Goal: Transaction & Acquisition: Register for event/course

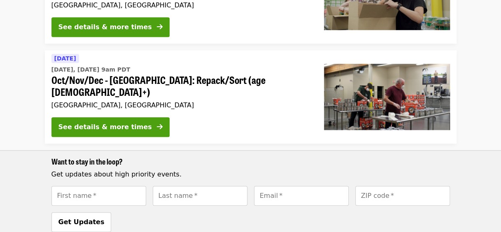
scroll to position [298, 0]
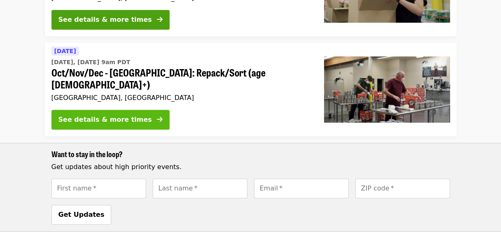
click at [116, 115] on div "See details & more times" at bounding box center [104, 120] width 93 height 10
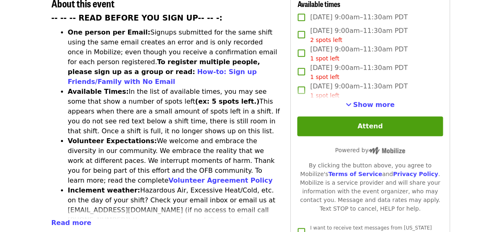
scroll to position [337, 0]
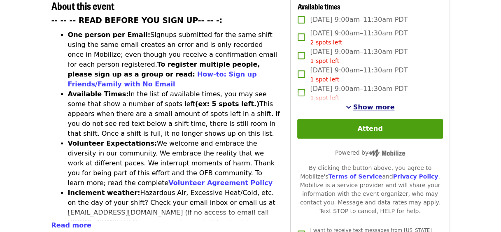
click at [380, 107] on span "Show more" at bounding box center [374, 107] width 42 height 8
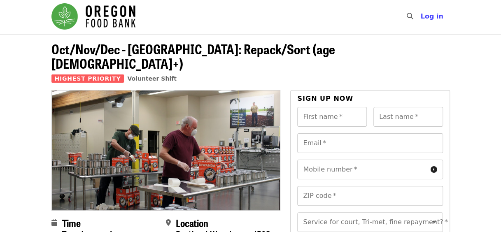
scroll to position [0, 0]
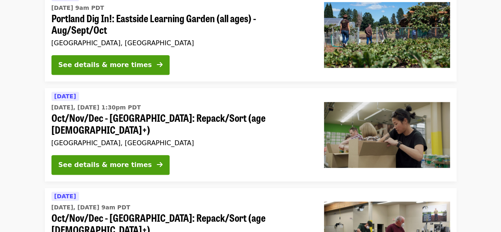
scroll to position [147, 0]
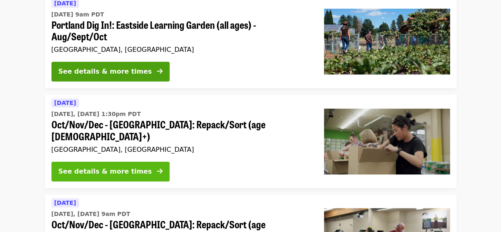
click at [100, 167] on div "See details & more times" at bounding box center [104, 172] width 93 height 10
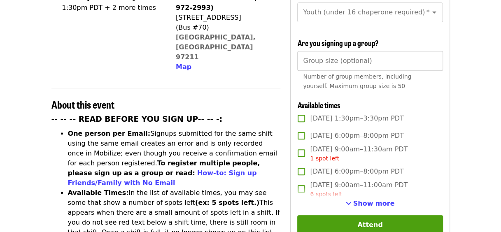
scroll to position [309, 0]
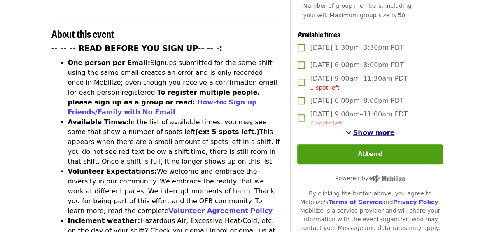
click at [368, 133] on span "Show more" at bounding box center [374, 133] width 42 height 8
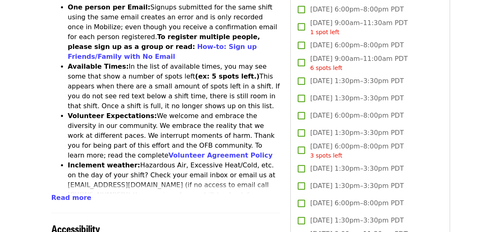
scroll to position [268, 0]
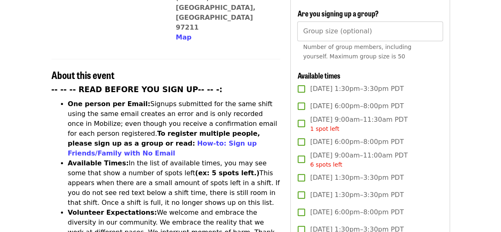
click at [317, 33] on input "Group size (optional)" at bounding box center [369, 31] width 145 height 20
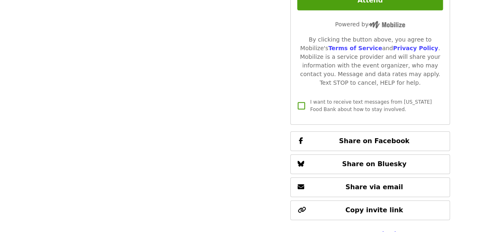
scroll to position [1647, 0]
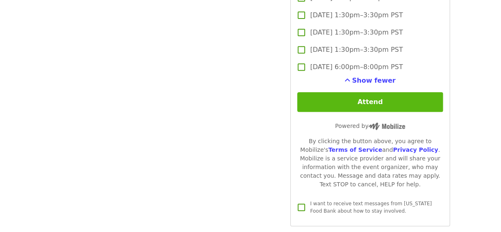
type input "**"
click at [358, 100] on button "Attend" at bounding box center [369, 102] width 145 height 20
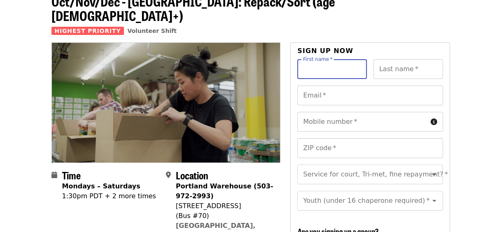
scroll to position [0, 0]
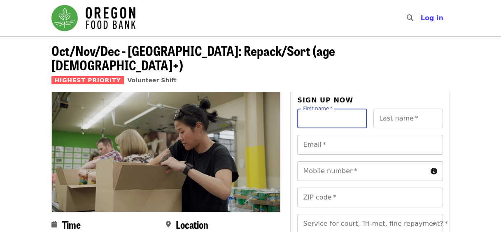
click at [320, 109] on input "First name   *" at bounding box center [332, 119] width 70 height 20
type input "*******"
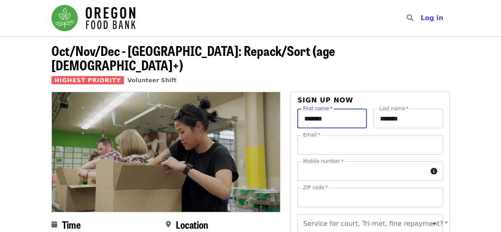
type input "**********"
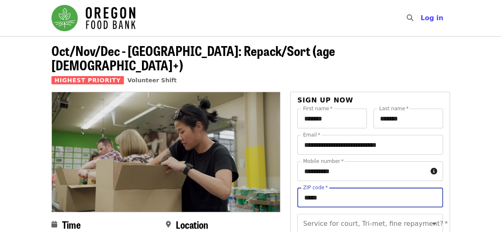
drag, startPoint x: 335, startPoint y: 188, endPoint x: 263, endPoint y: 184, distance: 73.0
type input "*****"
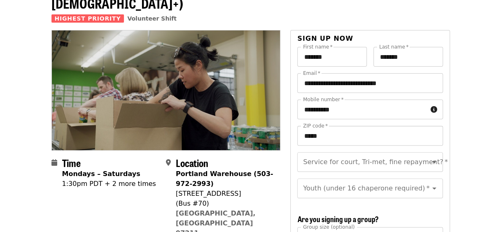
scroll to position [82, 0]
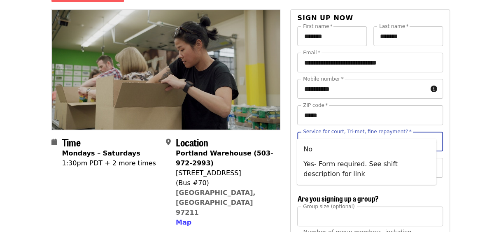
click at [356, 134] on input "Service for court, Tri-met, fine repayment?   *" at bounding box center [360, 142] width 112 height 16
click at [342, 149] on li "No" at bounding box center [367, 149] width 140 height 15
type input "**"
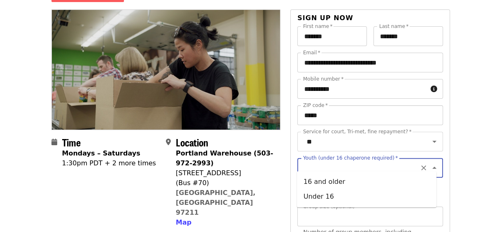
click at [343, 161] on input "Youth (under 16 chaperone required)   *" at bounding box center [360, 168] width 112 height 16
click at [349, 185] on li "16 and older" at bounding box center [367, 182] width 140 height 15
type input "**********"
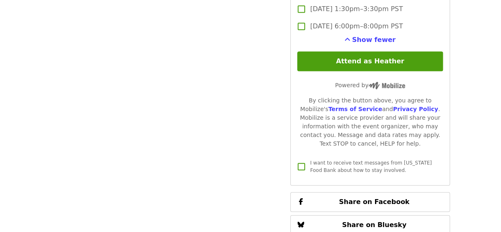
scroll to position [1708, 0]
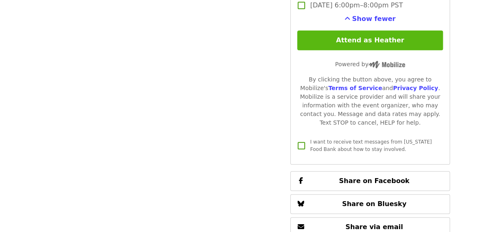
click at [370, 36] on button "Attend as Heather" at bounding box center [369, 40] width 145 height 20
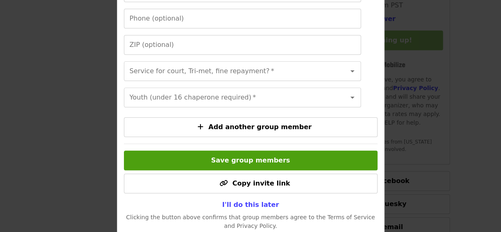
scroll to position [259, 0]
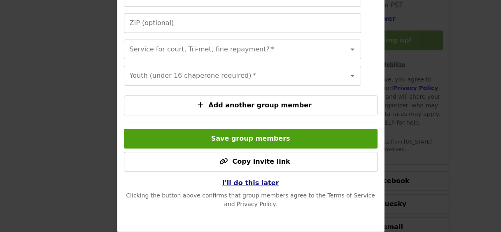
click at [252, 184] on span "I'll do this later" at bounding box center [250, 183] width 57 height 8
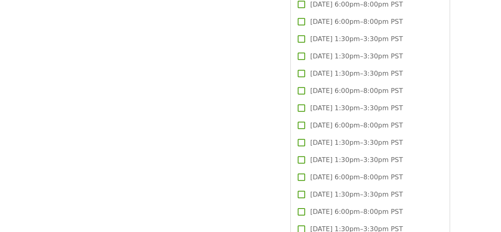
scroll to position [1122, 0]
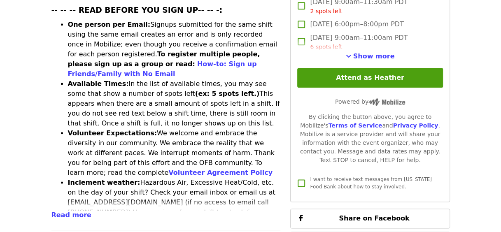
scroll to position [391, 0]
